Goal: Find specific page/section: Find specific page/section

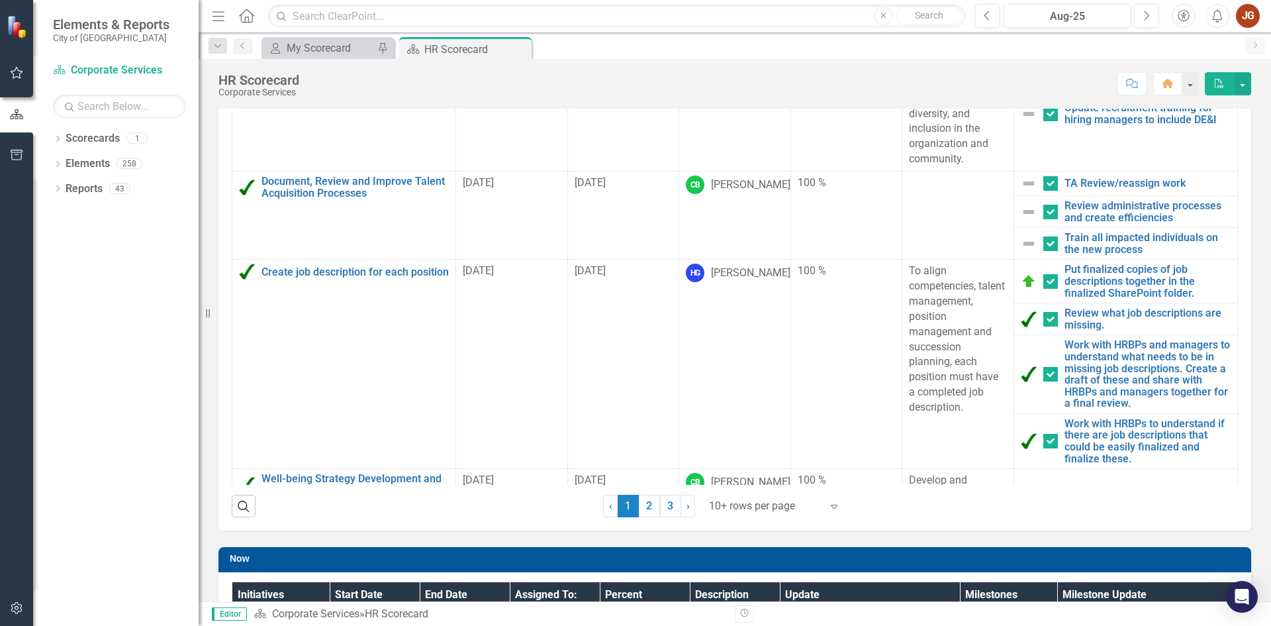
scroll to position [132, 0]
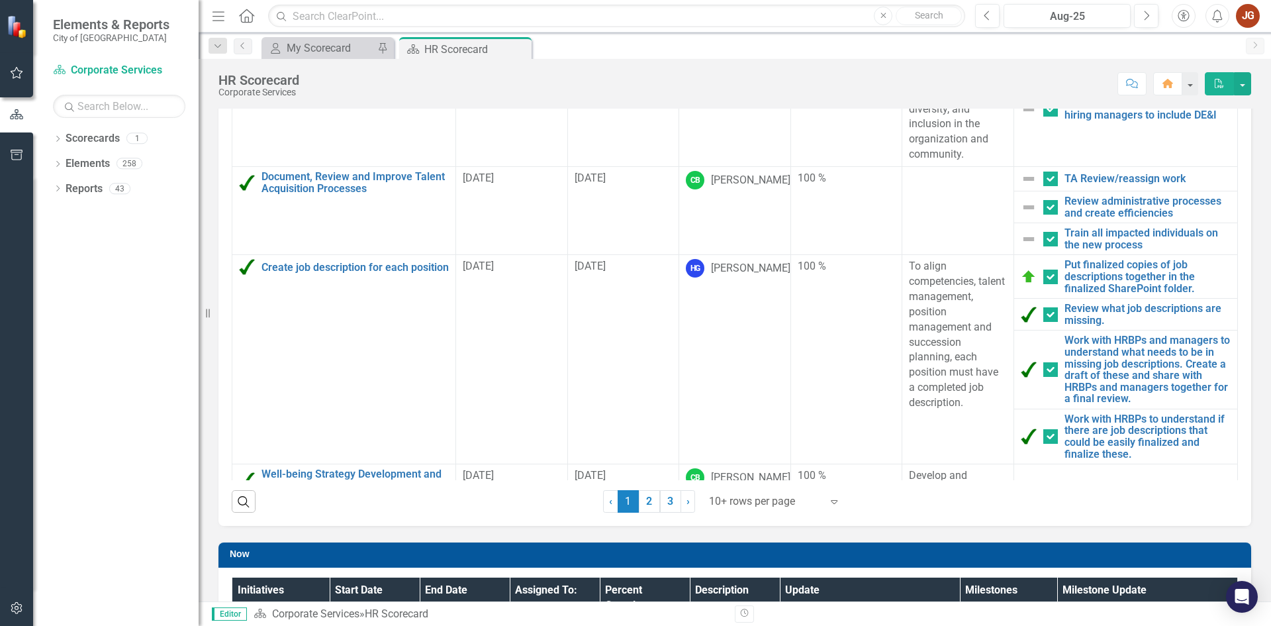
click at [726, 509] on div at bounding box center [765, 502] width 113 height 18
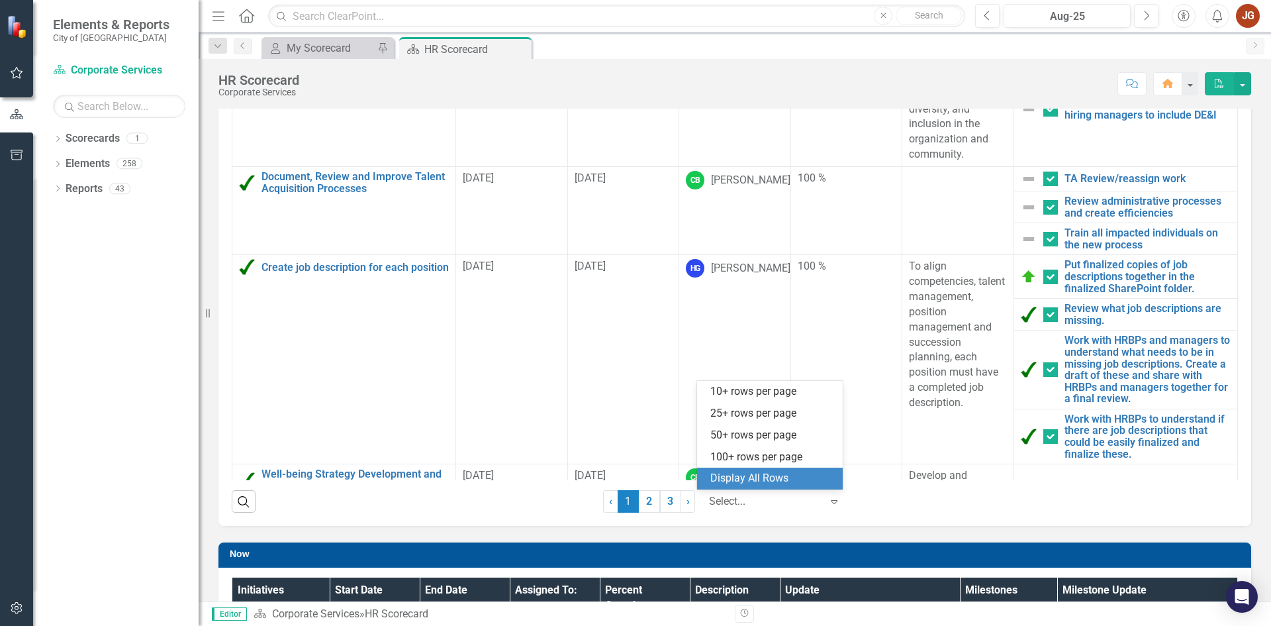
click at [730, 483] on div "Display All Rows" at bounding box center [772, 478] width 124 height 15
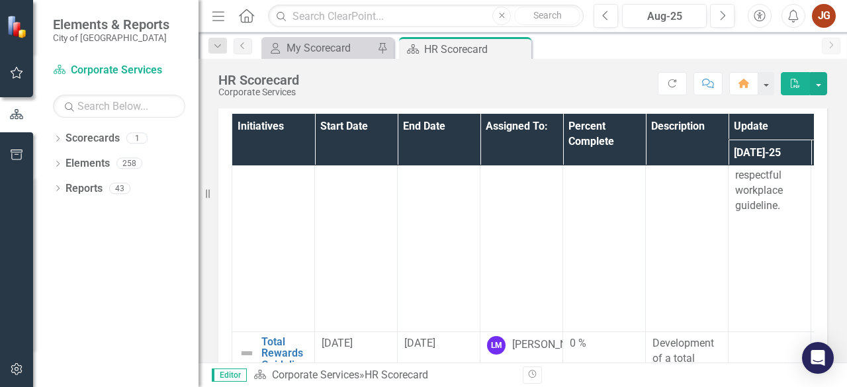
scroll to position [422, 0]
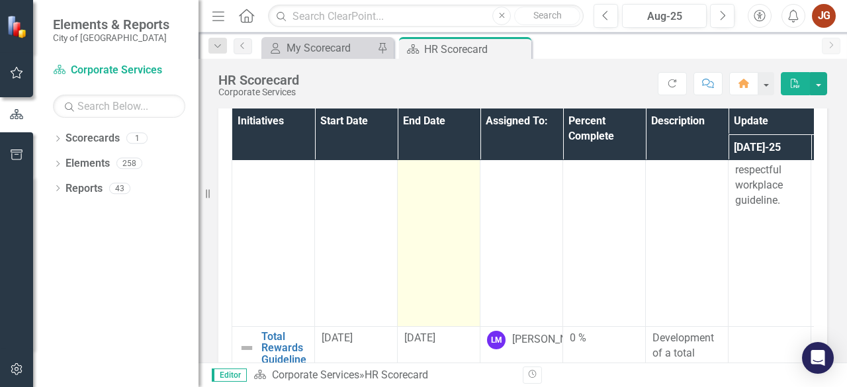
click at [454, 238] on td "[DATE]" at bounding box center [439, 111] width 83 height 430
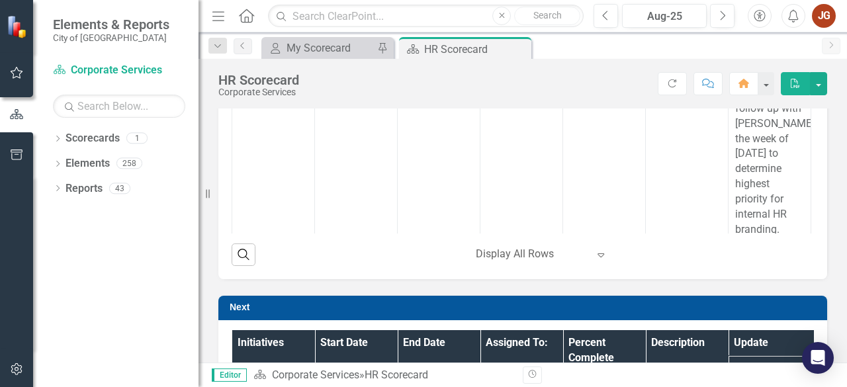
scroll to position [591, 0]
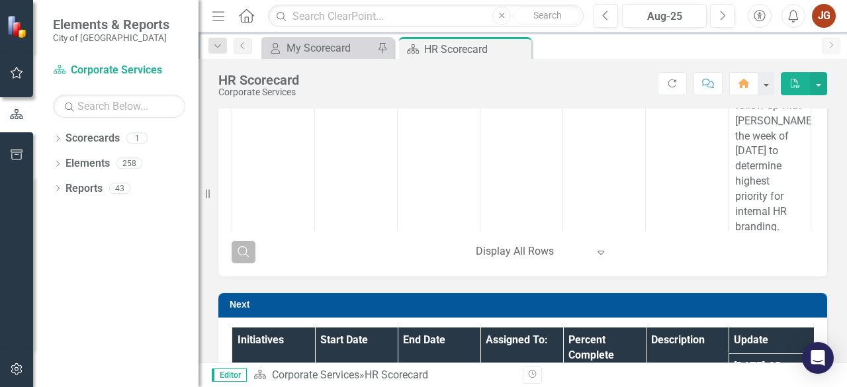
click at [246, 248] on icon "button" at bounding box center [243, 251] width 11 height 11
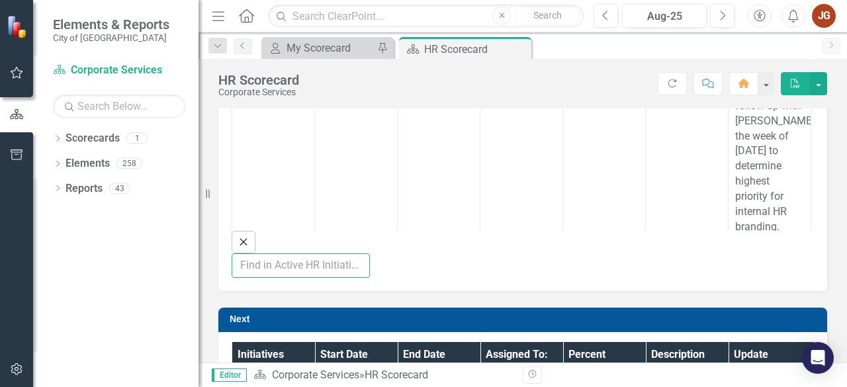
click at [298, 256] on input "text" at bounding box center [301, 266] width 138 height 24
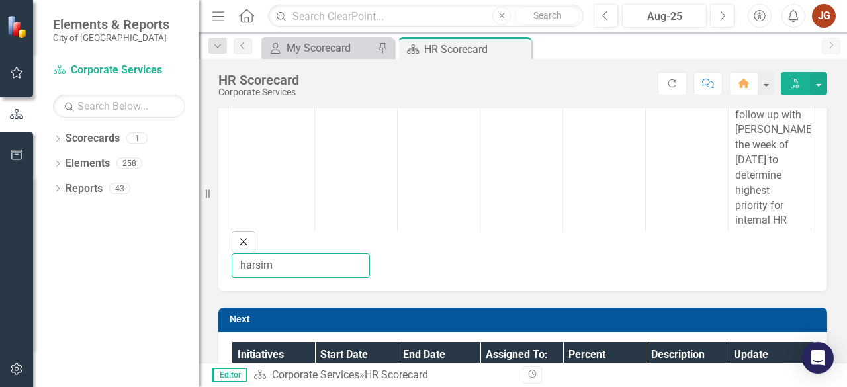
type input "[PERSON_NAME]"
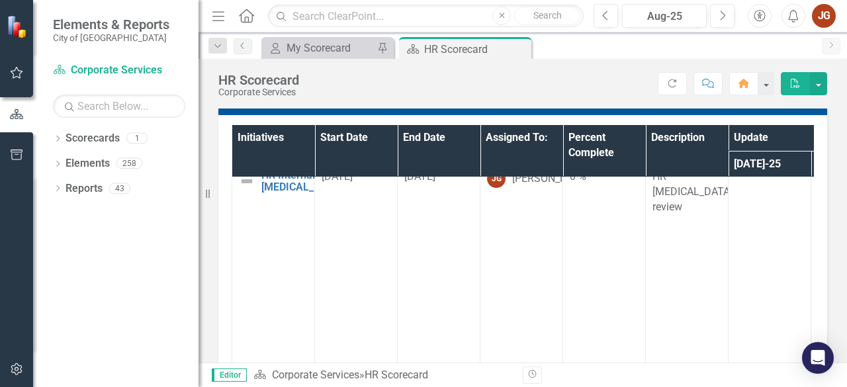
scroll to position [52, 0]
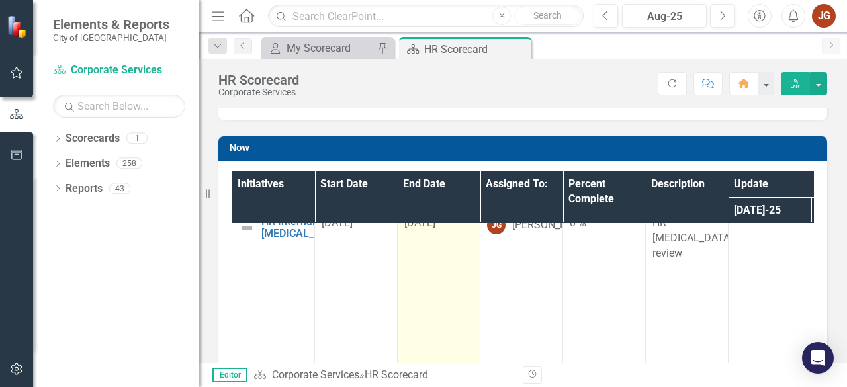
click at [432, 272] on td "[DATE]" at bounding box center [439, 337] width 83 height 251
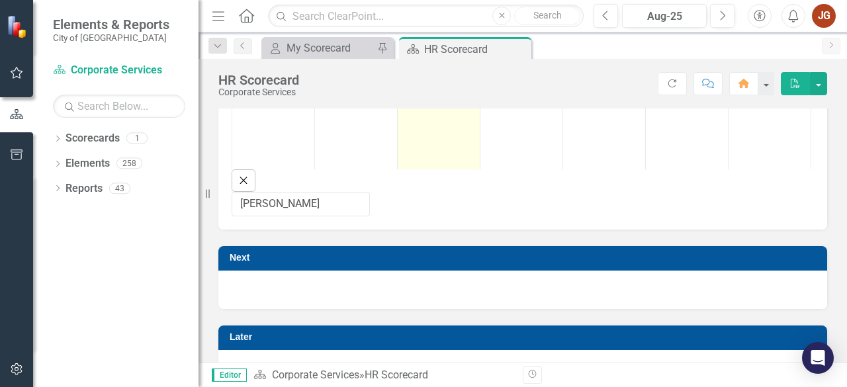
scroll to position [369, 0]
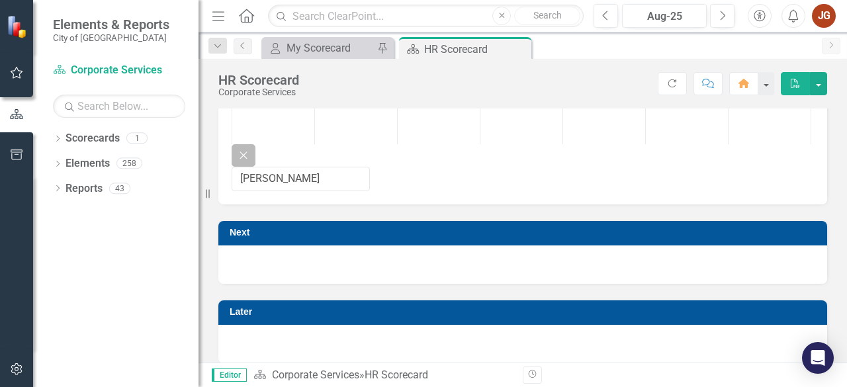
click at [237, 161] on icon "Close" at bounding box center [243, 155] width 15 height 12
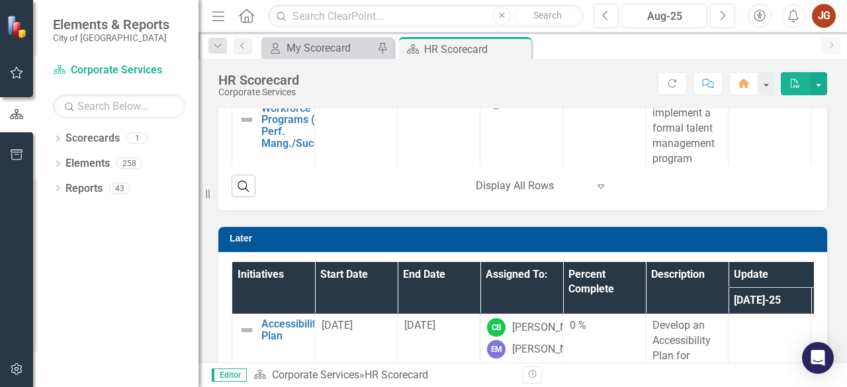
scroll to position [1234, 0]
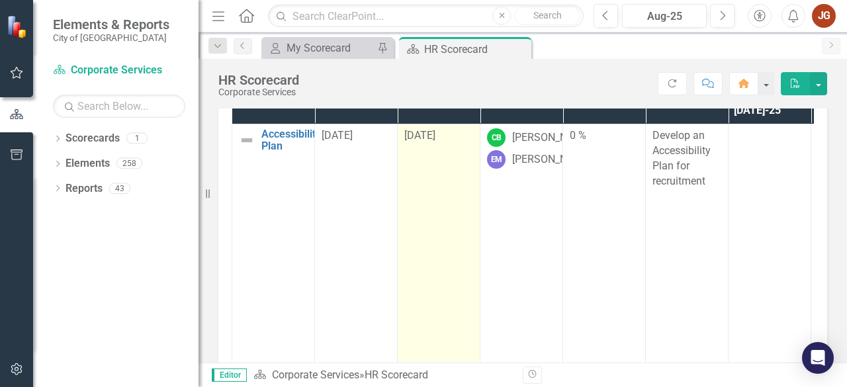
click at [440, 226] on td "[DATE]" at bounding box center [439, 269] width 83 height 291
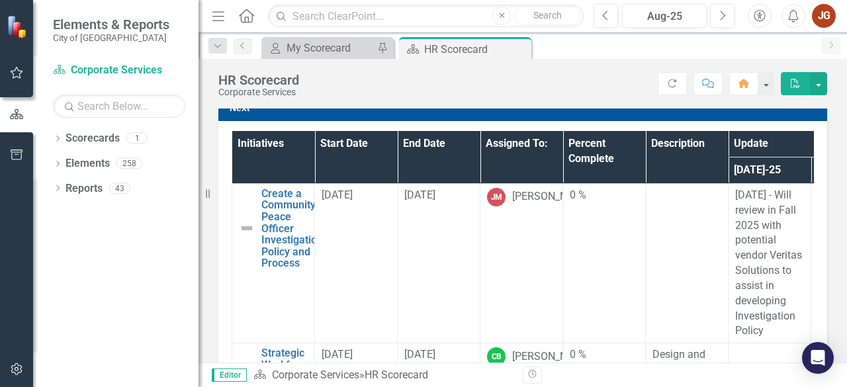
scroll to position [26, 0]
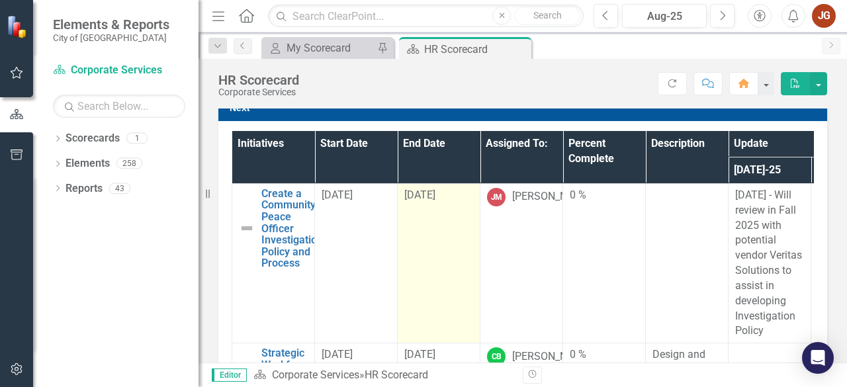
click at [475, 246] on td "[DATE]" at bounding box center [439, 263] width 83 height 160
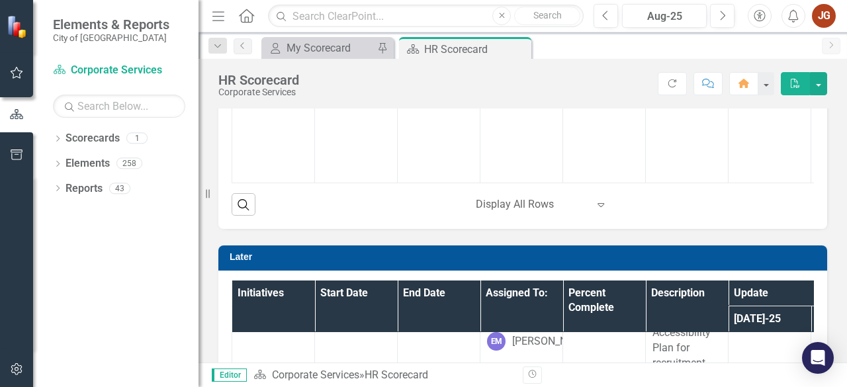
scroll to position [1052, 0]
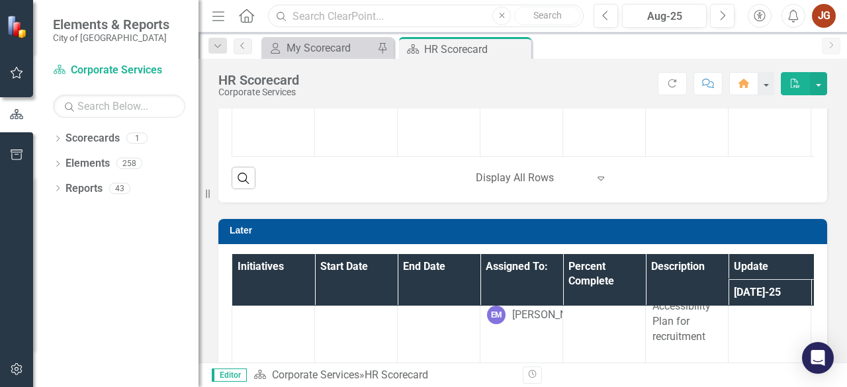
click at [375, 21] on input "text" at bounding box center [426, 16] width 316 height 23
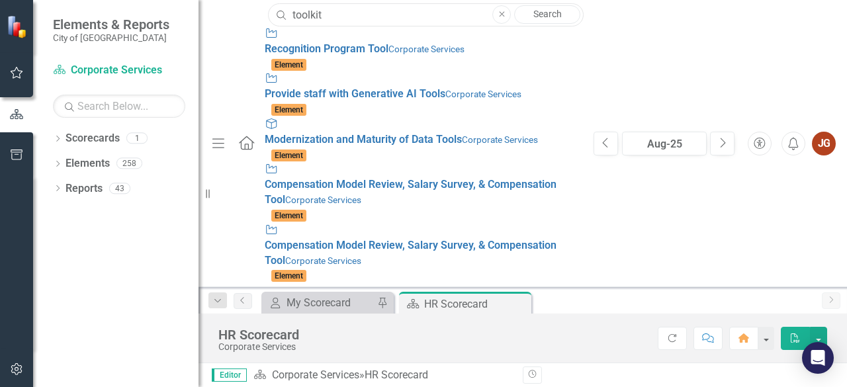
click at [332, 10] on input "toolkit" at bounding box center [426, 14] width 316 height 23
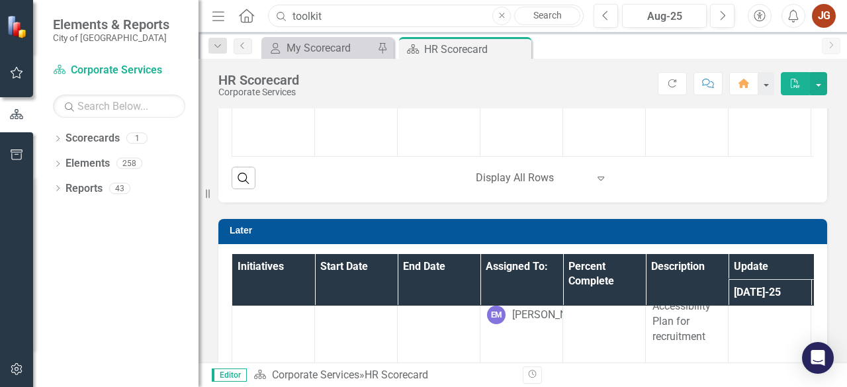
drag, startPoint x: 343, startPoint y: 21, endPoint x: 250, endPoint y: 7, distance: 93.6
click at [250, 7] on div "Menu Home Search toolkit Close Search" at bounding box center [395, 15] width 372 height 25
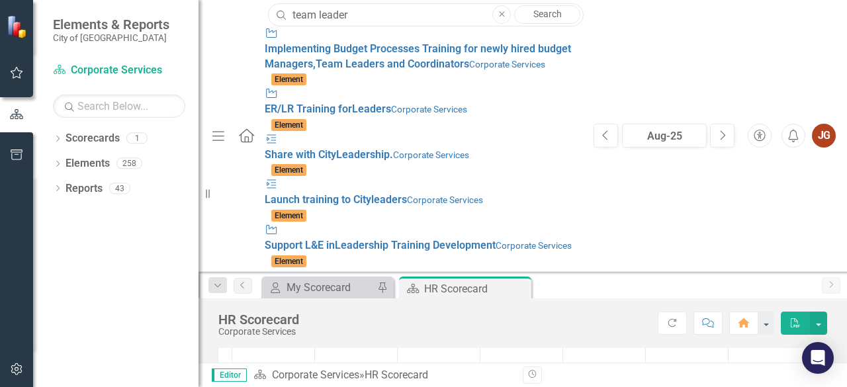
type input "team leader"
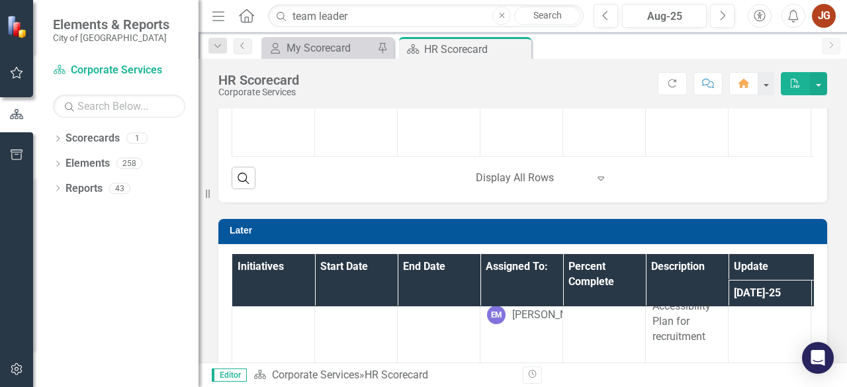
click at [291, 295] on th "Initiatives" at bounding box center [273, 280] width 83 height 52
